Goal: Task Accomplishment & Management: Complete application form

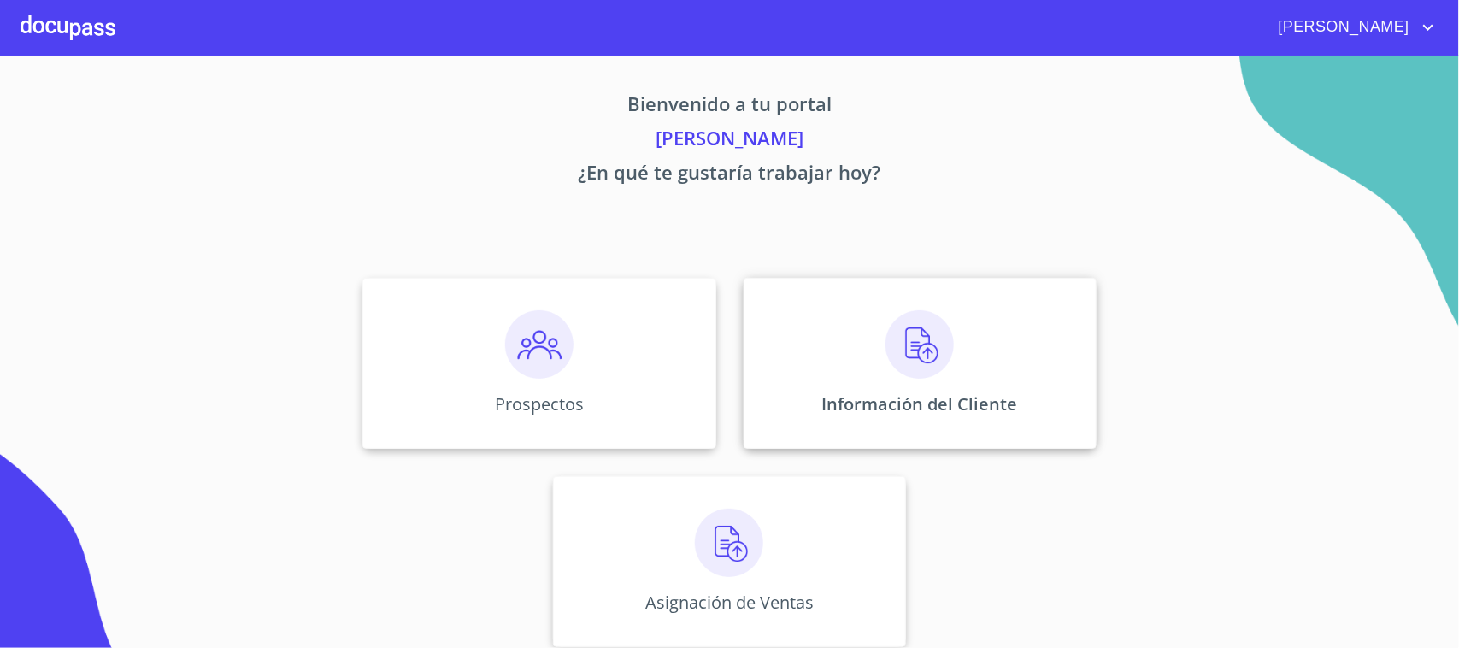
click at [820, 438] on div "Información del Cliente" at bounding box center [920, 363] width 353 height 171
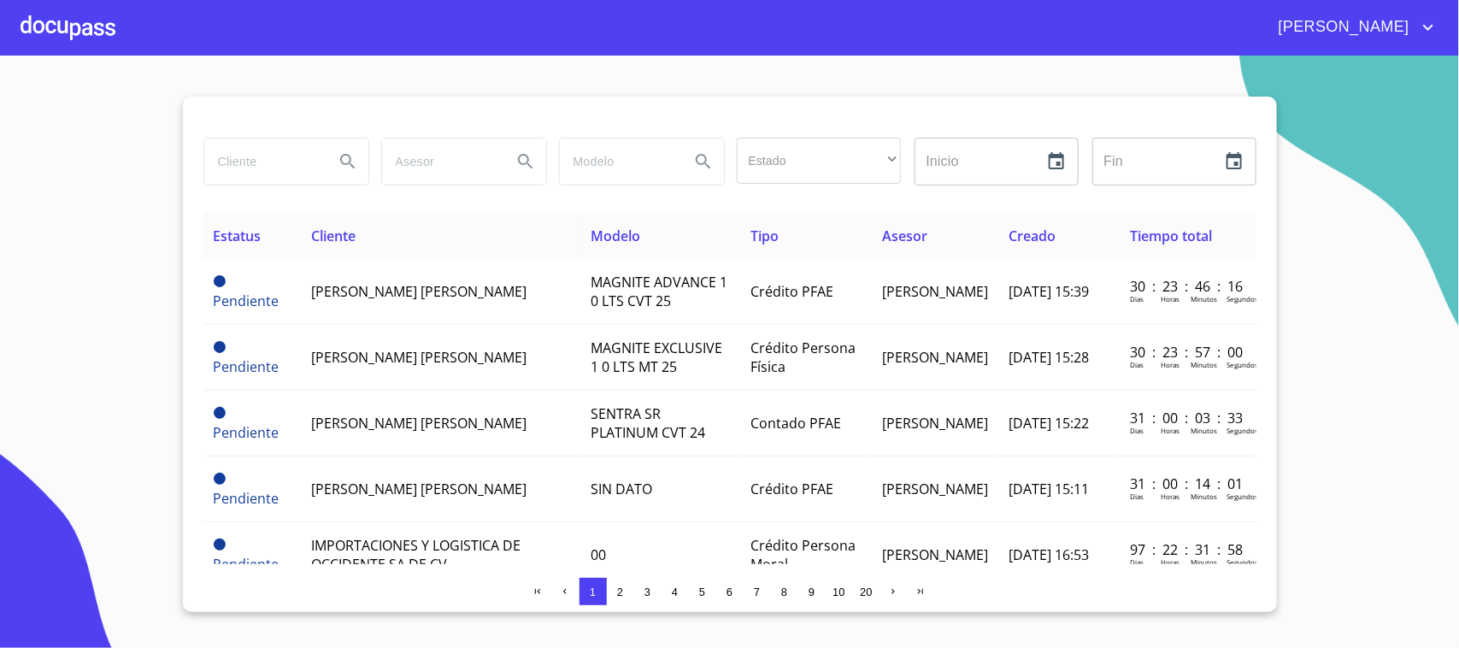
click at [287, 164] on input "search" at bounding box center [262, 161] width 116 height 46
type input "[DEMOGRAPHIC_DATA][PERSON_NAME]"
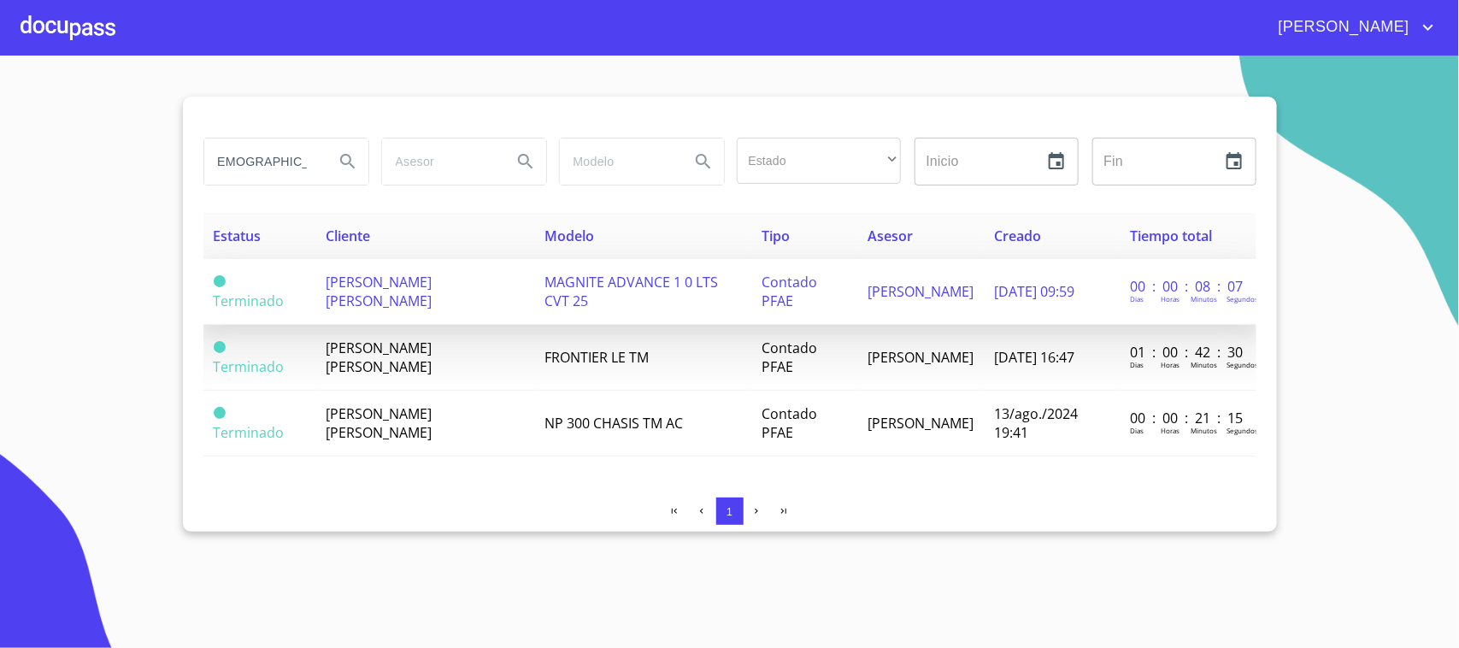
scroll to position [0, 0]
click at [262, 295] on span "Terminado" at bounding box center [249, 300] width 71 height 19
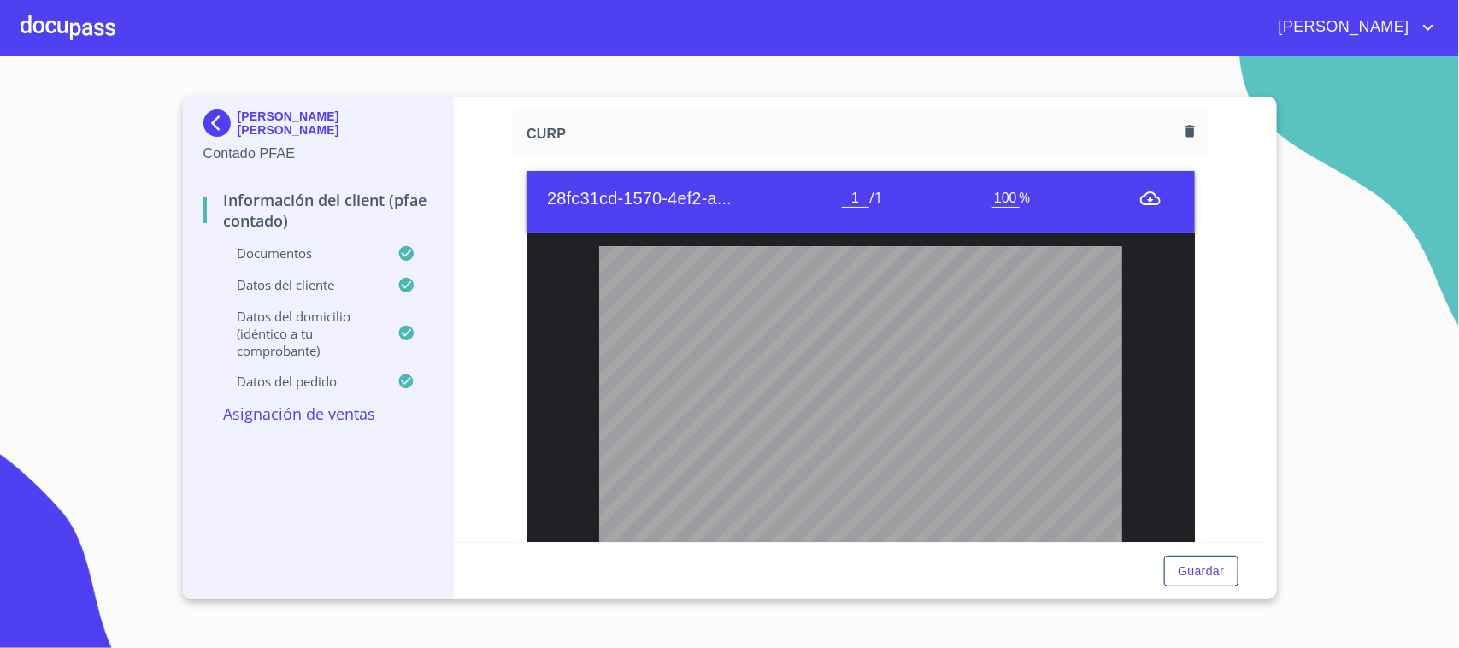
scroll to position [2693, 0]
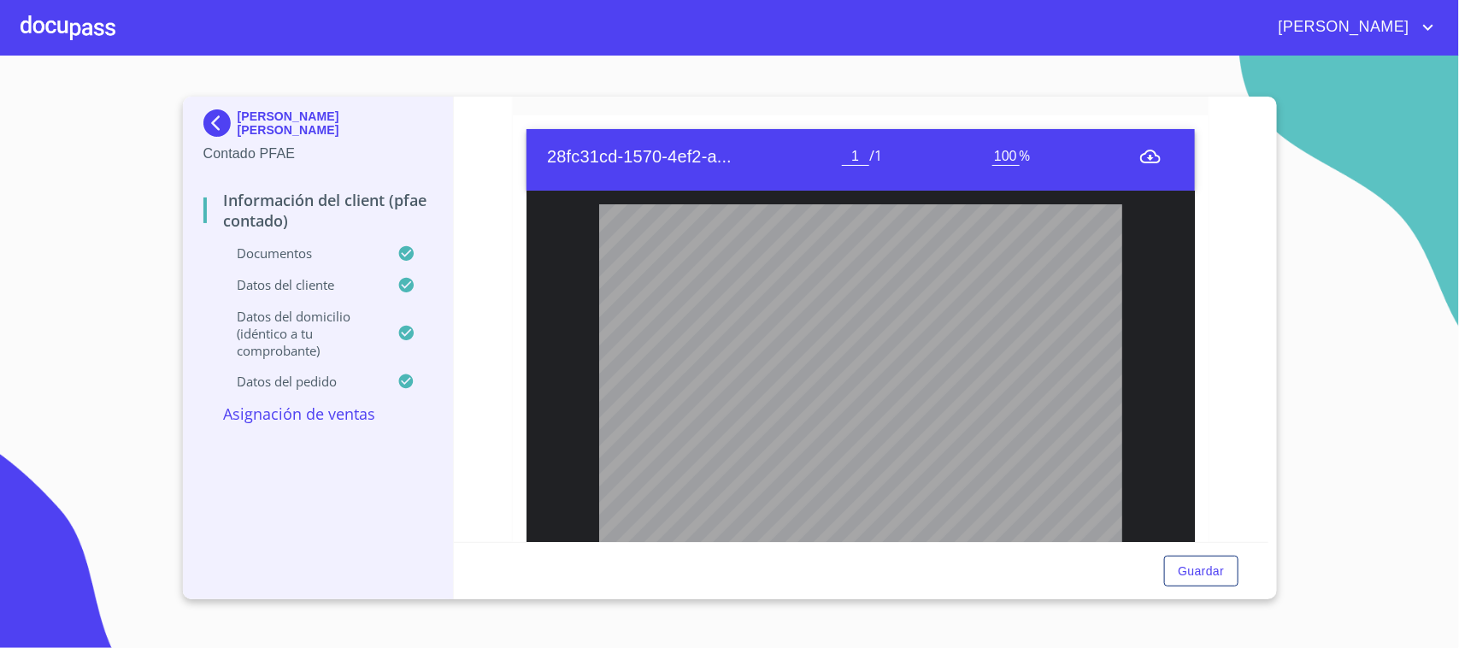
click at [829, 335] on span "RACJ820806HJCMSS05" at bounding box center [823, 328] width 144 height 13
copy span "RACJ820806HJCMSS05"
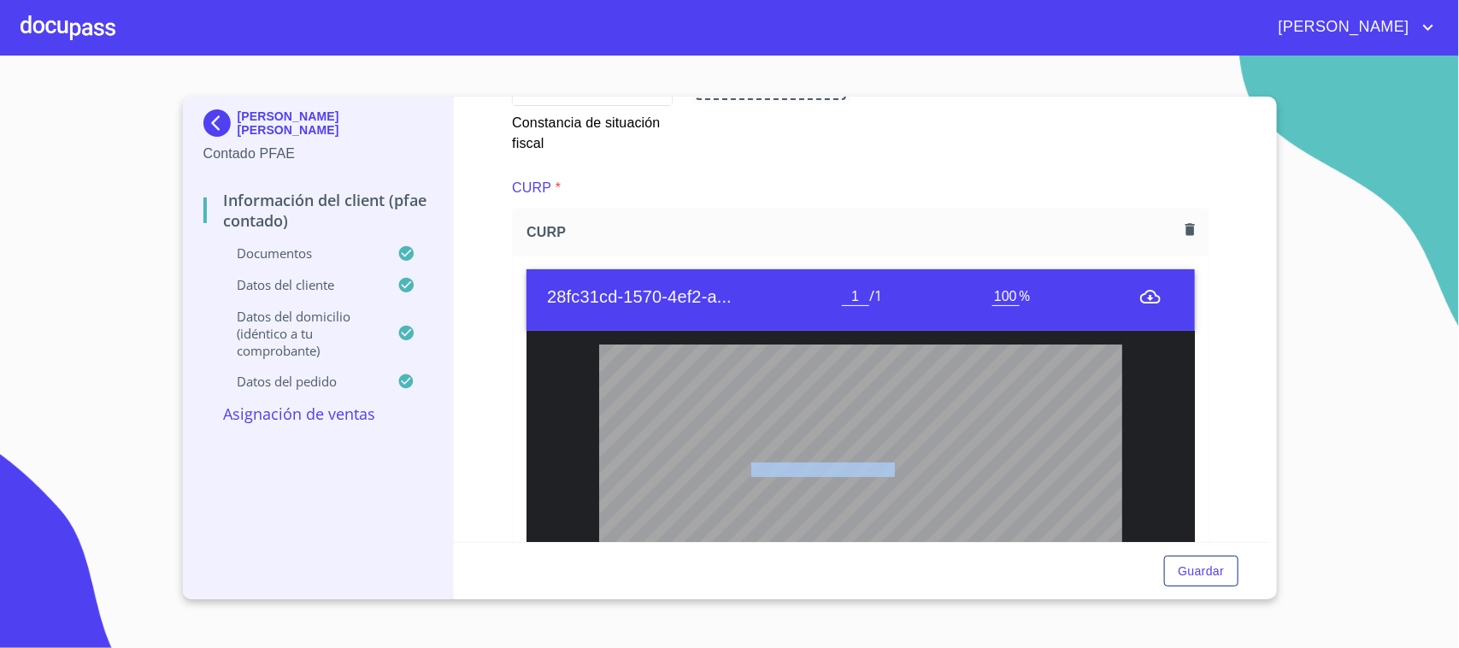
scroll to position [2586, 0]
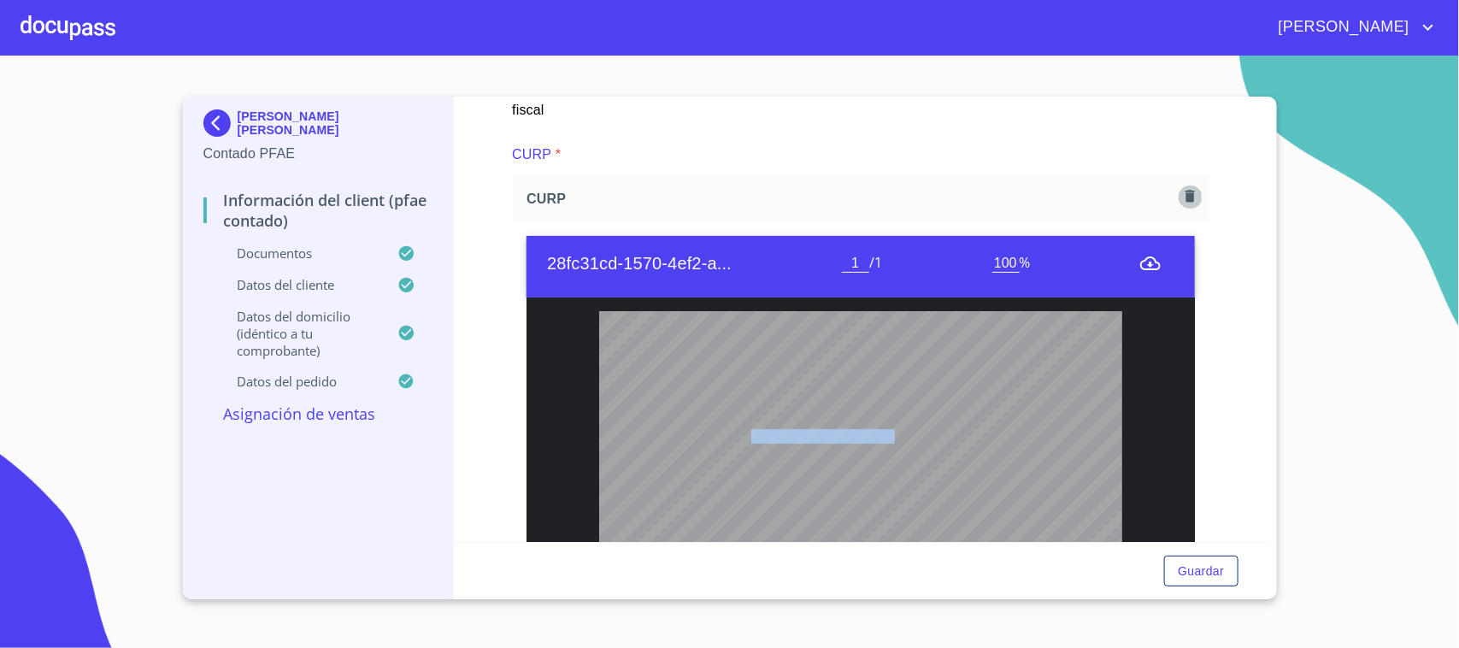
click at [1179, 198] on button "button" at bounding box center [1190, 196] width 23 height 23
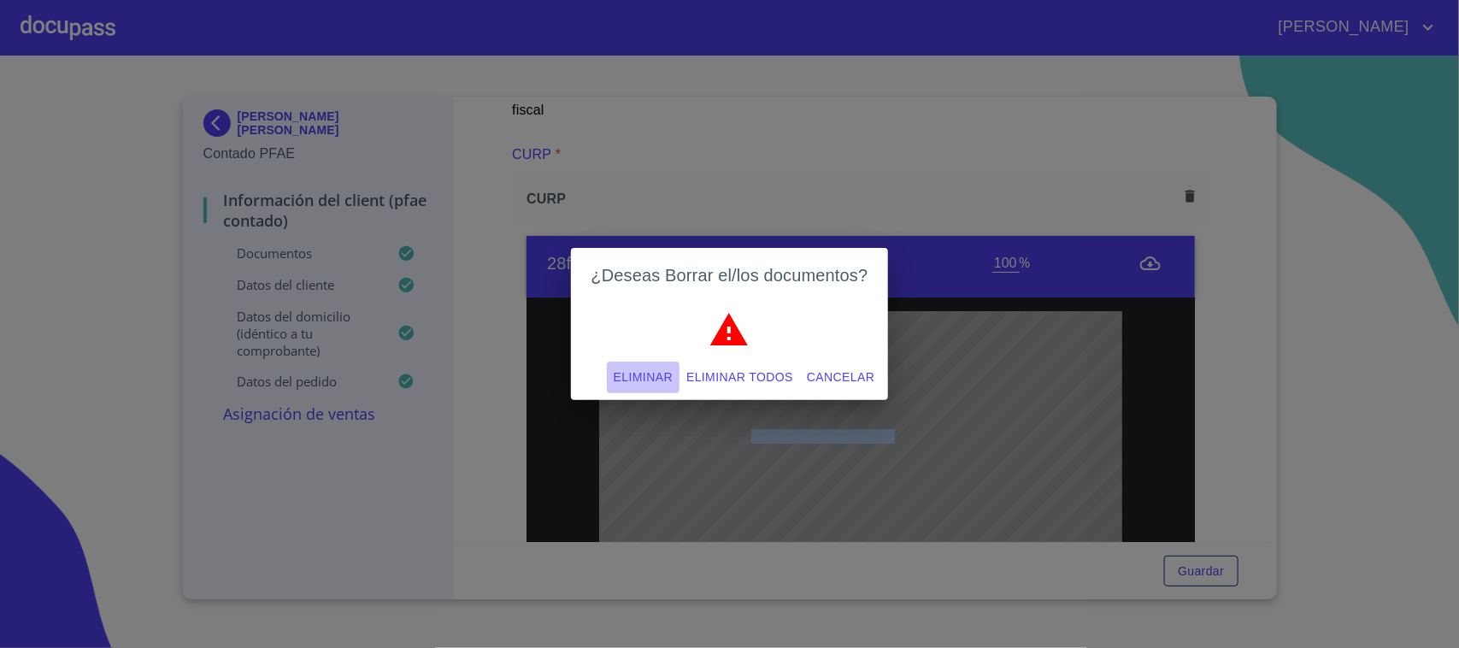
click at [659, 378] on span "Eliminar" at bounding box center [643, 377] width 59 height 21
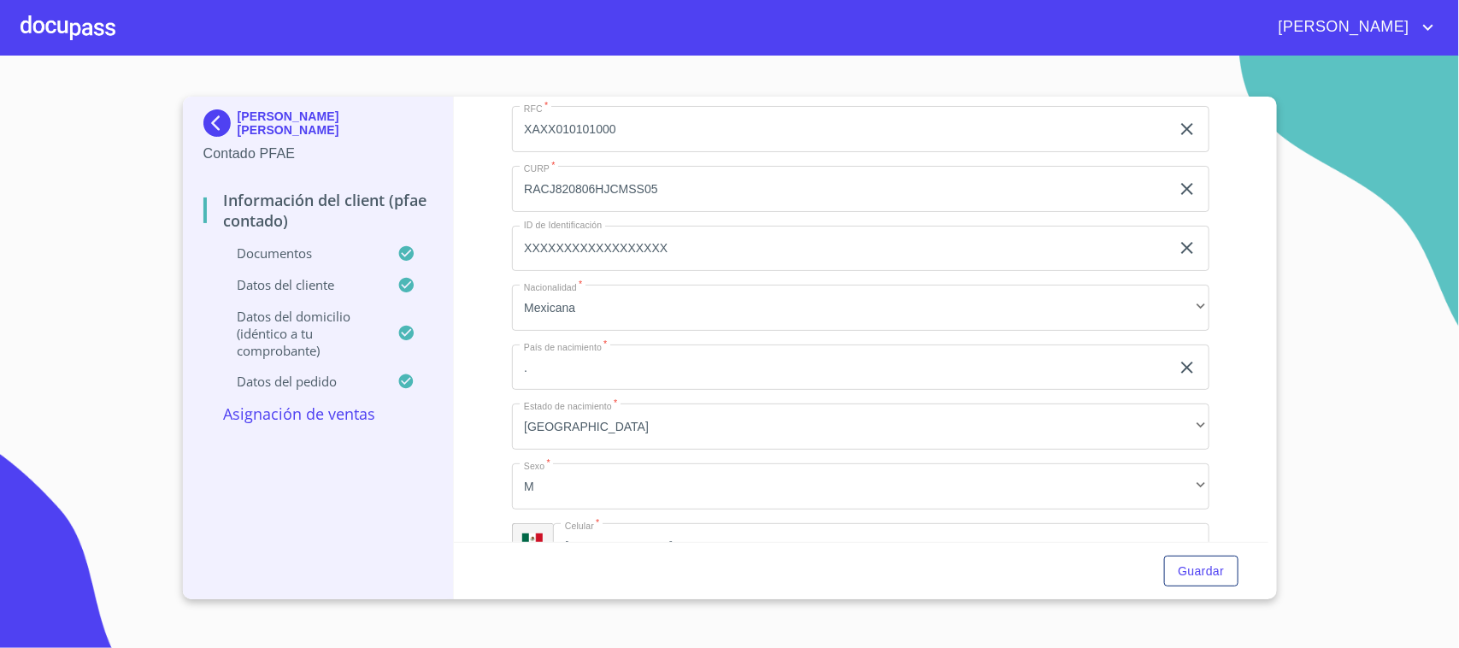
scroll to position [3761, 0]
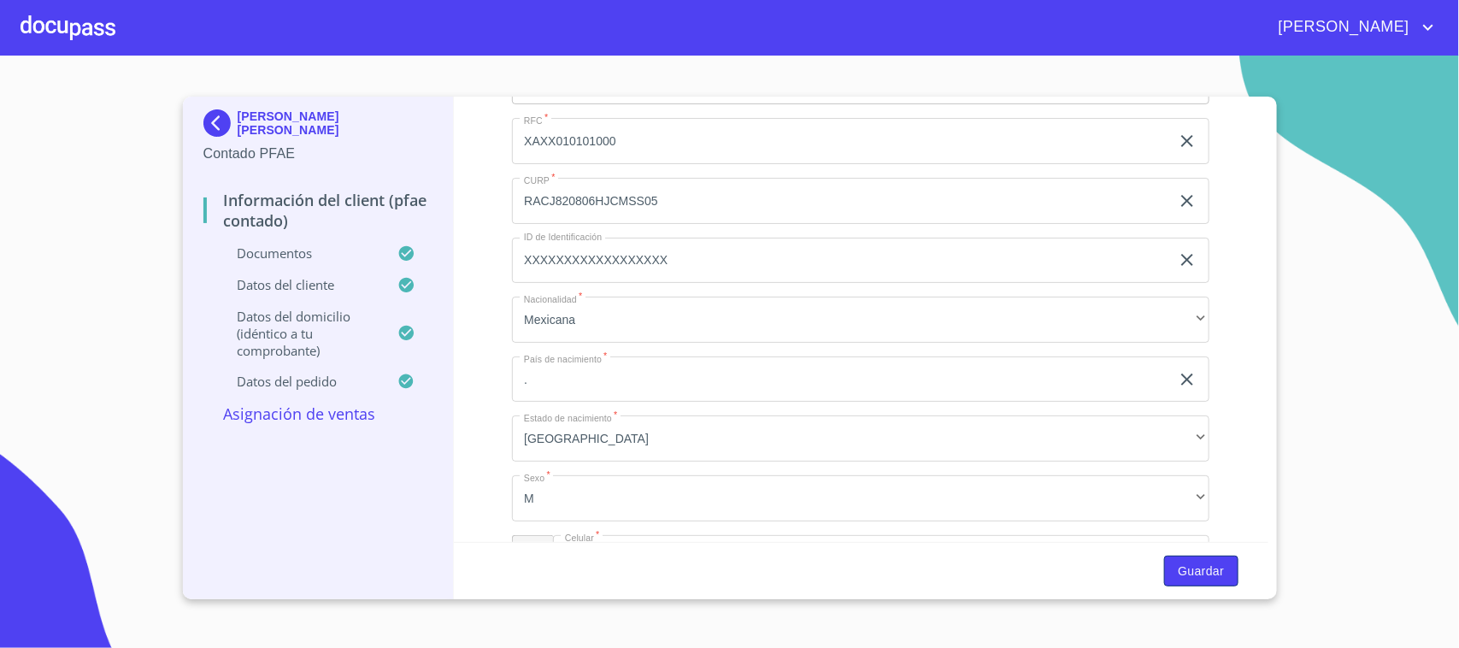
click at [1207, 569] on span "Guardar" at bounding box center [1201, 571] width 46 height 21
